Goal: Task Accomplishment & Management: Use online tool/utility

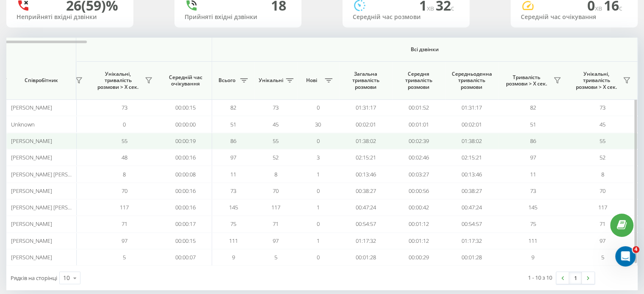
scroll to position [72, 0]
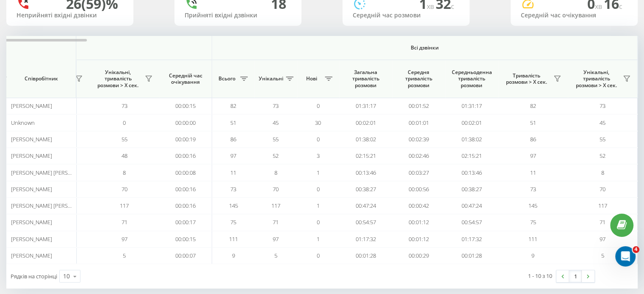
click at [278, 32] on div "[DATE] - [DATE] Відділ/Співробітник 26 (59)% Неприйняті вхідні дзвінки 18 Прийн…" at bounding box center [321, 120] width 631 height 335
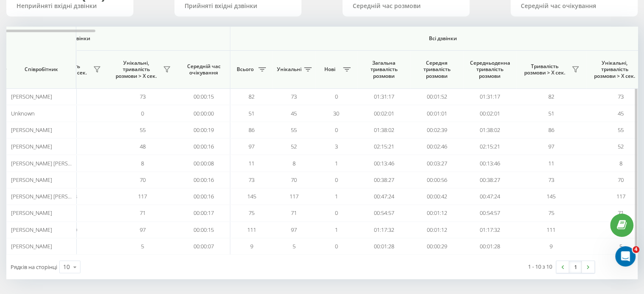
scroll to position [0, 0]
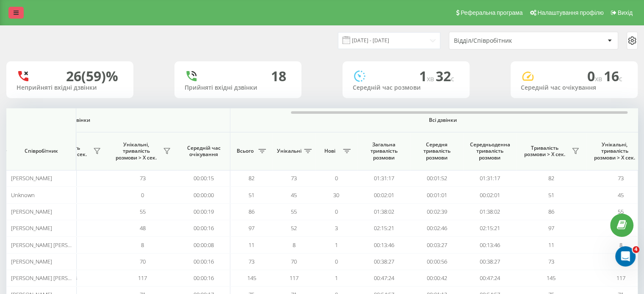
click at [19, 18] on link at bounding box center [15, 13] width 15 height 12
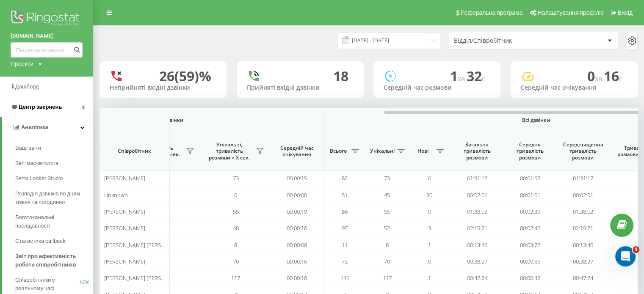
click at [49, 104] on span "Центр звернень" at bounding box center [40, 107] width 43 height 6
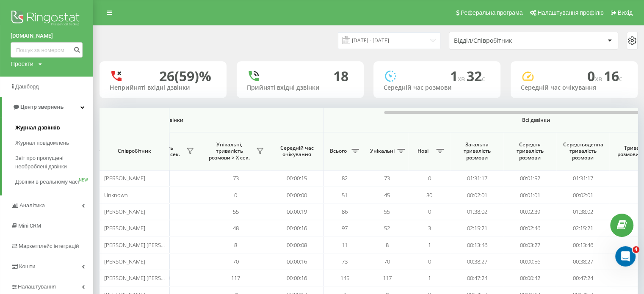
click at [49, 129] on span "Журнал дзвінків" at bounding box center [37, 128] width 45 height 8
click at [428, 43] on input "[DATE] - [DATE]" at bounding box center [389, 40] width 102 height 17
